Goal: Information Seeking & Learning: Learn about a topic

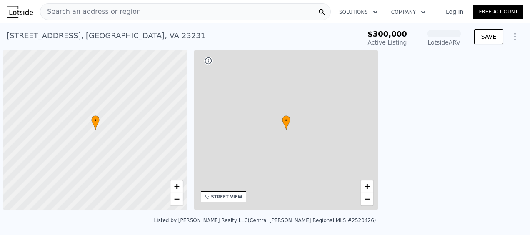
scroll to position [0, 3]
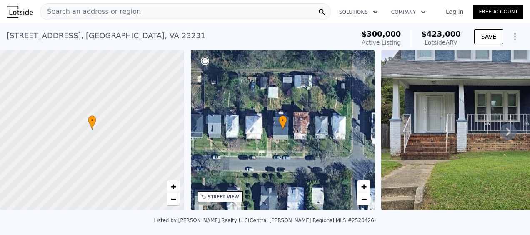
click at [505, 137] on icon at bounding box center [508, 131] width 17 height 17
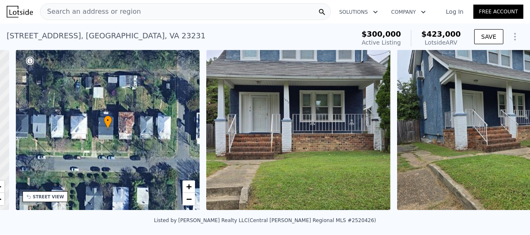
scroll to position [0, 194]
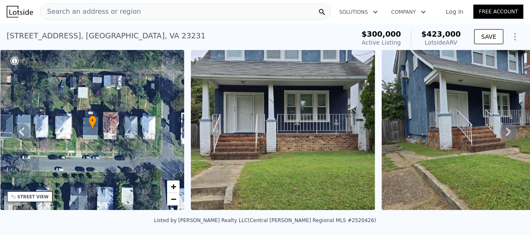
click at [508, 128] on icon at bounding box center [508, 131] width 17 height 17
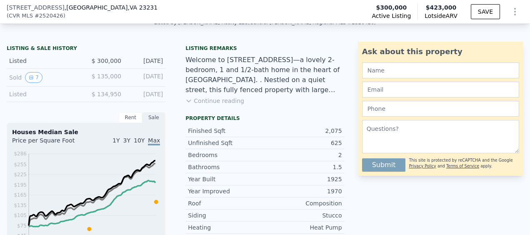
scroll to position [205, 0]
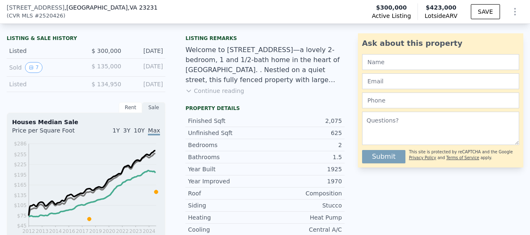
click at [229, 95] on button "Continue reading" at bounding box center [215, 91] width 59 height 8
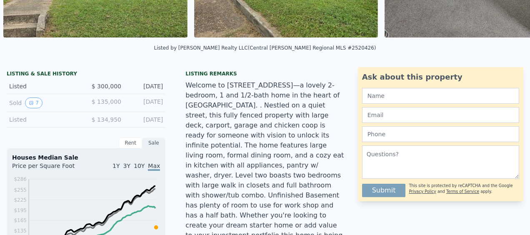
scroll to position [0, 0]
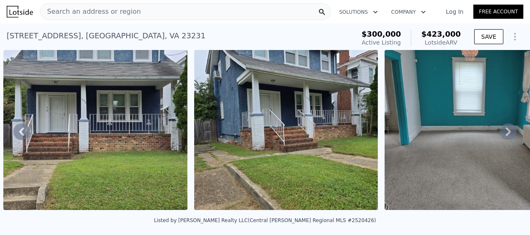
click at [500, 131] on icon at bounding box center [508, 131] width 17 height 17
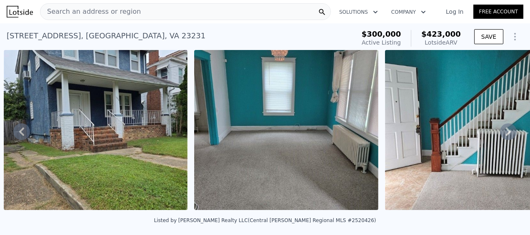
click at [506, 133] on icon at bounding box center [508, 132] width 5 height 8
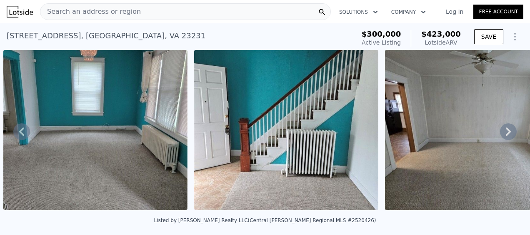
click at [506, 133] on icon at bounding box center [508, 132] width 5 height 8
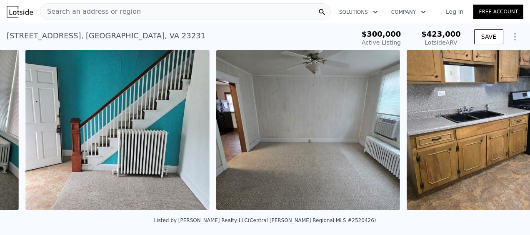
scroll to position [0, 954]
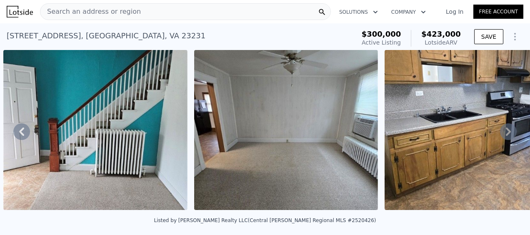
click at [506, 133] on icon at bounding box center [508, 132] width 5 height 8
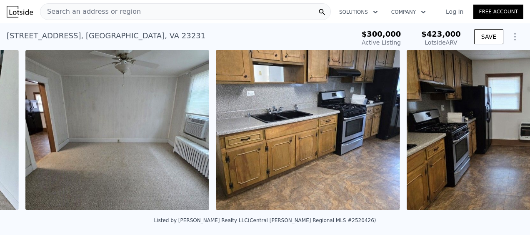
scroll to position [0, 1145]
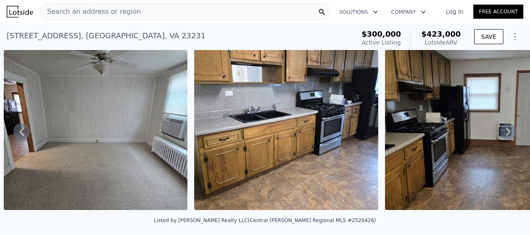
click at [506, 133] on icon at bounding box center [508, 132] width 5 height 8
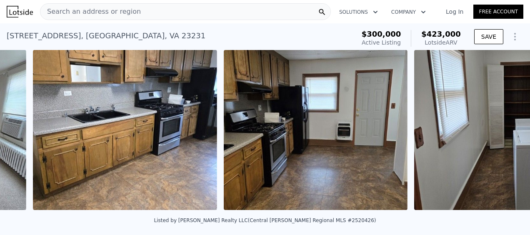
scroll to position [0, 1336]
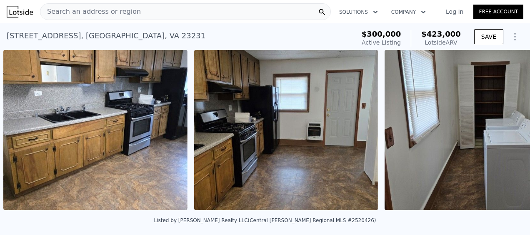
click at [503, 133] on div "• + − • + − STREET VIEW Loading... SATELLITE VIEW" at bounding box center [265, 131] width 530 height 163
click at [506, 133] on icon at bounding box center [508, 132] width 5 height 8
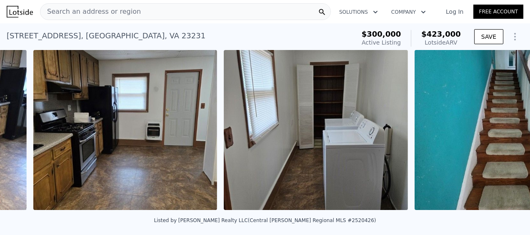
scroll to position [0, 1526]
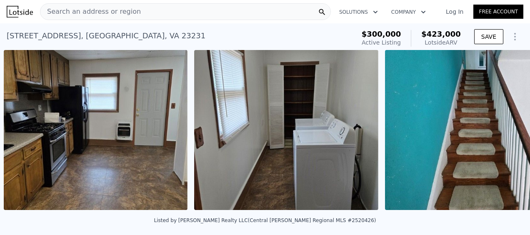
click at [503, 133] on div "• + − • + − STREET VIEW Loading... SATELLITE VIEW" at bounding box center [265, 131] width 530 height 163
click at [506, 133] on icon at bounding box center [508, 132] width 5 height 8
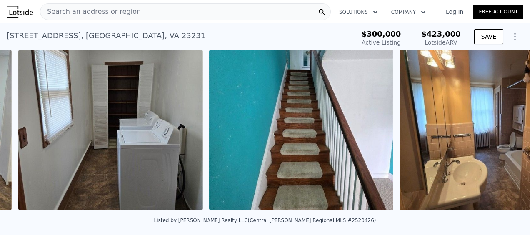
scroll to position [0, 1717]
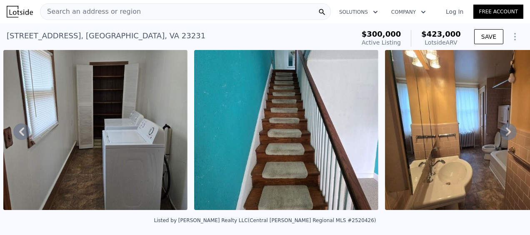
click at [506, 133] on icon at bounding box center [508, 132] width 5 height 8
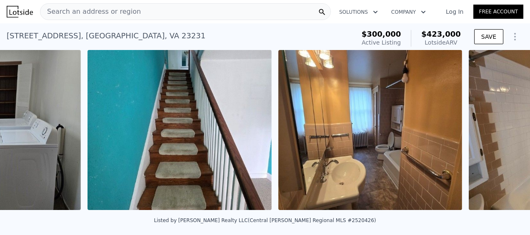
scroll to position [0, 1908]
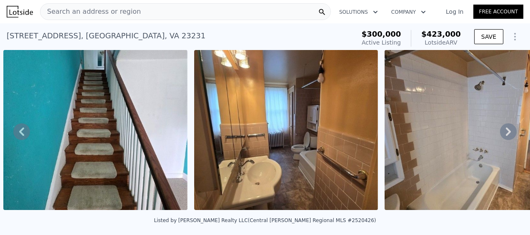
click at [506, 133] on icon at bounding box center [508, 132] width 5 height 8
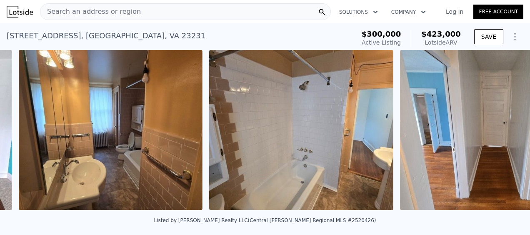
scroll to position [0, 2099]
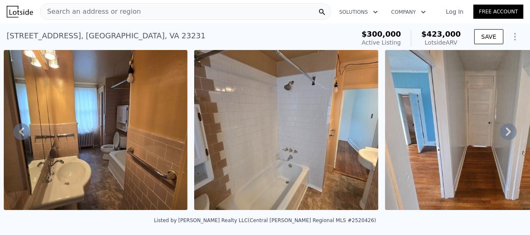
click at [506, 133] on icon at bounding box center [508, 132] width 5 height 8
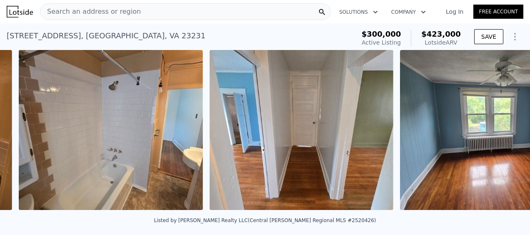
scroll to position [0, 2290]
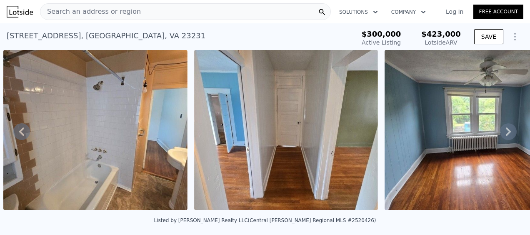
click at [506, 133] on icon at bounding box center [508, 132] width 5 height 8
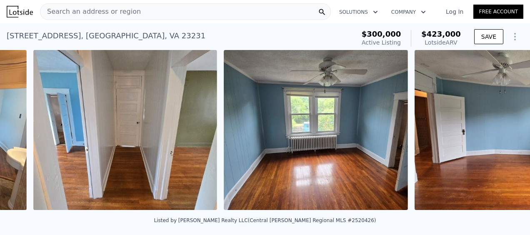
scroll to position [0, 2481]
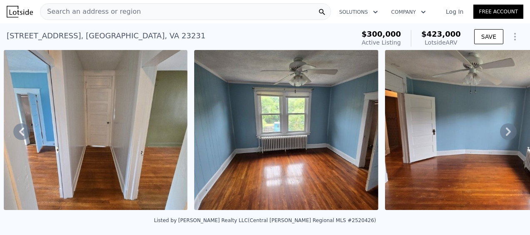
click at [506, 133] on icon at bounding box center [508, 132] width 5 height 8
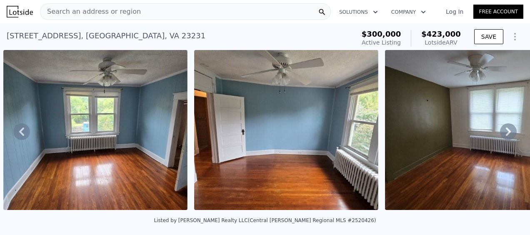
click at [506, 133] on icon at bounding box center [508, 132] width 5 height 8
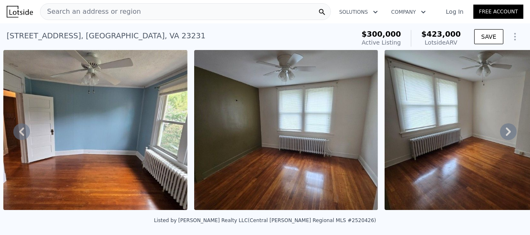
click at [506, 133] on icon at bounding box center [508, 132] width 5 height 8
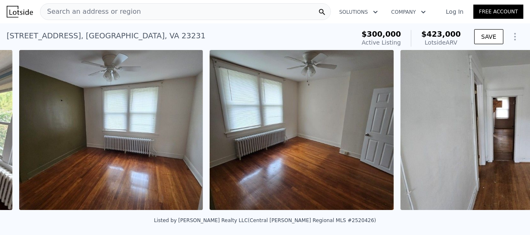
scroll to position [0, 3053]
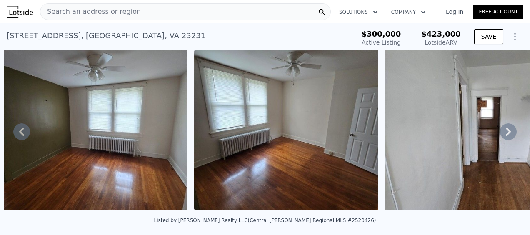
click at [506, 133] on icon at bounding box center [508, 132] width 5 height 8
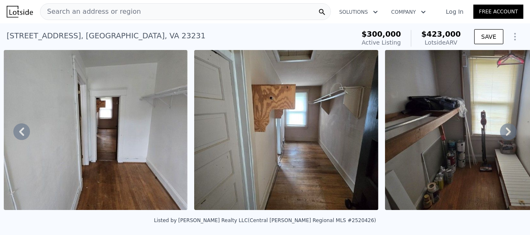
click at [506, 133] on icon at bounding box center [508, 132] width 5 height 8
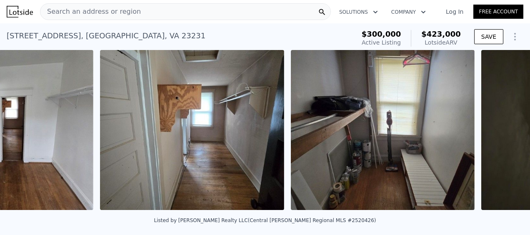
scroll to position [0, 3626]
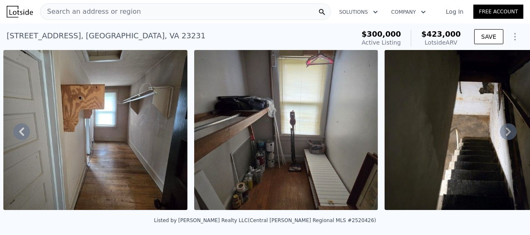
click at [506, 133] on icon at bounding box center [508, 132] width 5 height 8
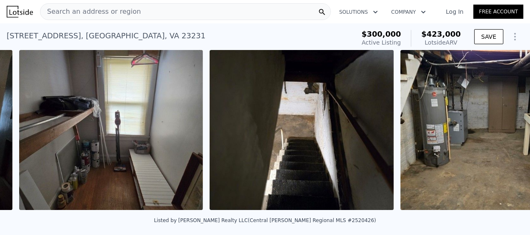
scroll to position [0, 3817]
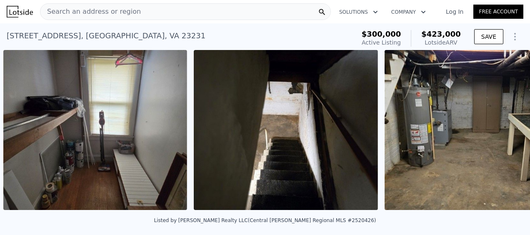
click at [503, 133] on div "• + − • + − STREET VIEW Loading... SATELLITE VIEW" at bounding box center [265, 131] width 530 height 163
click at [506, 133] on icon at bounding box center [508, 132] width 5 height 8
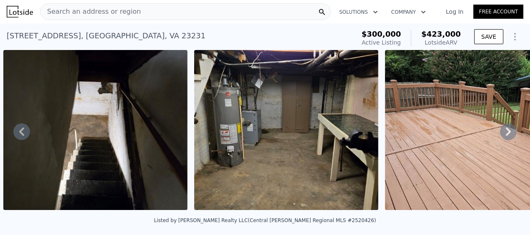
click at [506, 133] on icon at bounding box center [508, 132] width 5 height 8
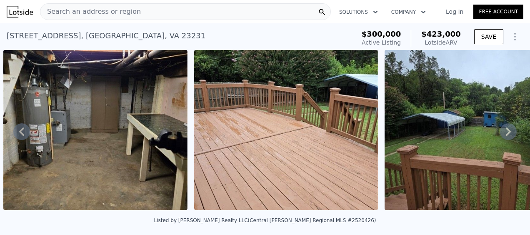
click at [506, 133] on icon at bounding box center [508, 132] width 5 height 8
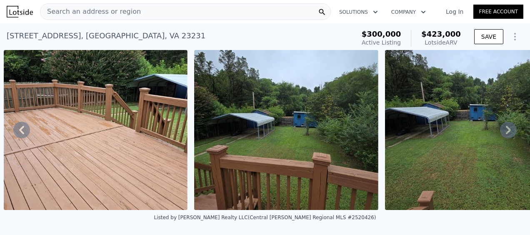
click at [506, 133] on icon at bounding box center [508, 130] width 5 height 8
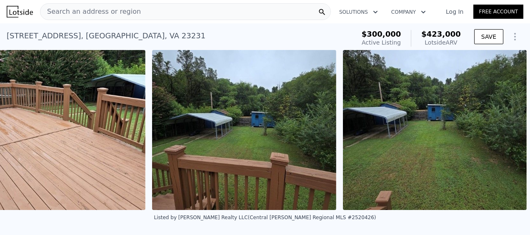
scroll to position [0, 4437]
